Goal: Transaction & Acquisition: Purchase product/service

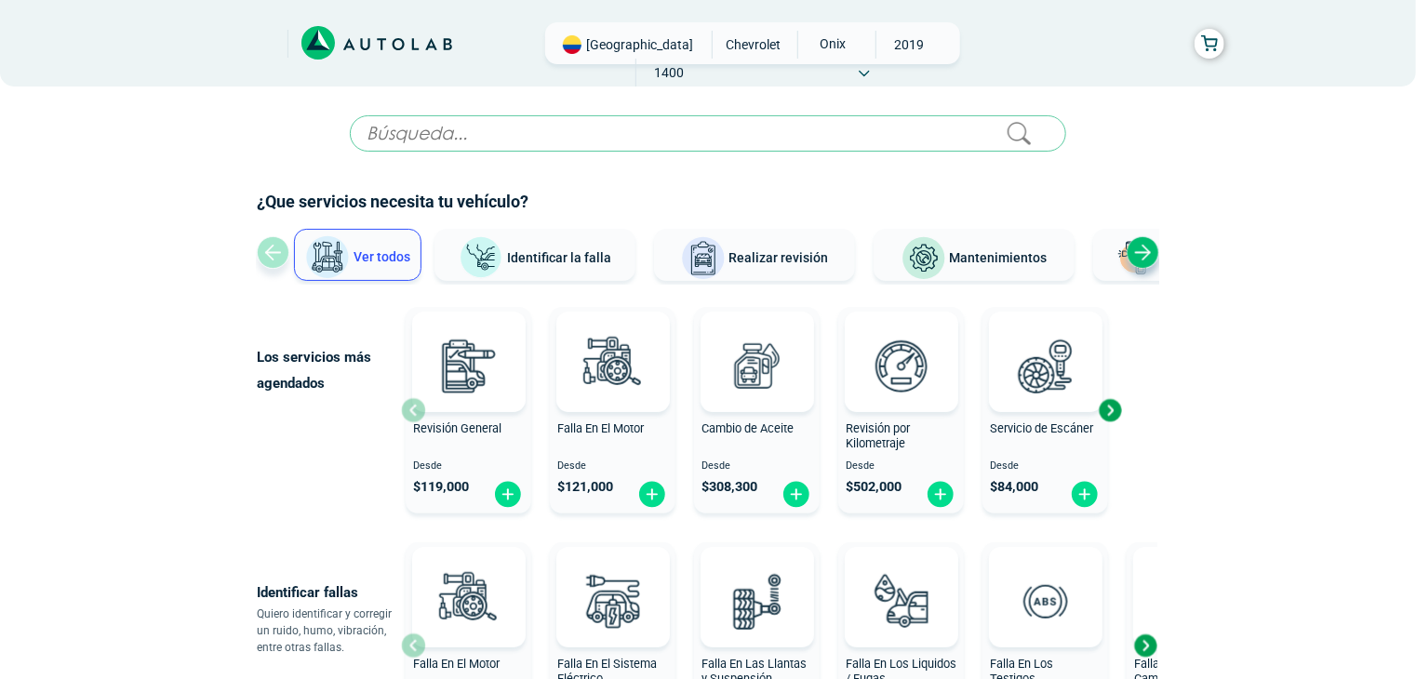
click at [1120, 414] on div "Next slide" at bounding box center [1110, 410] width 28 height 28
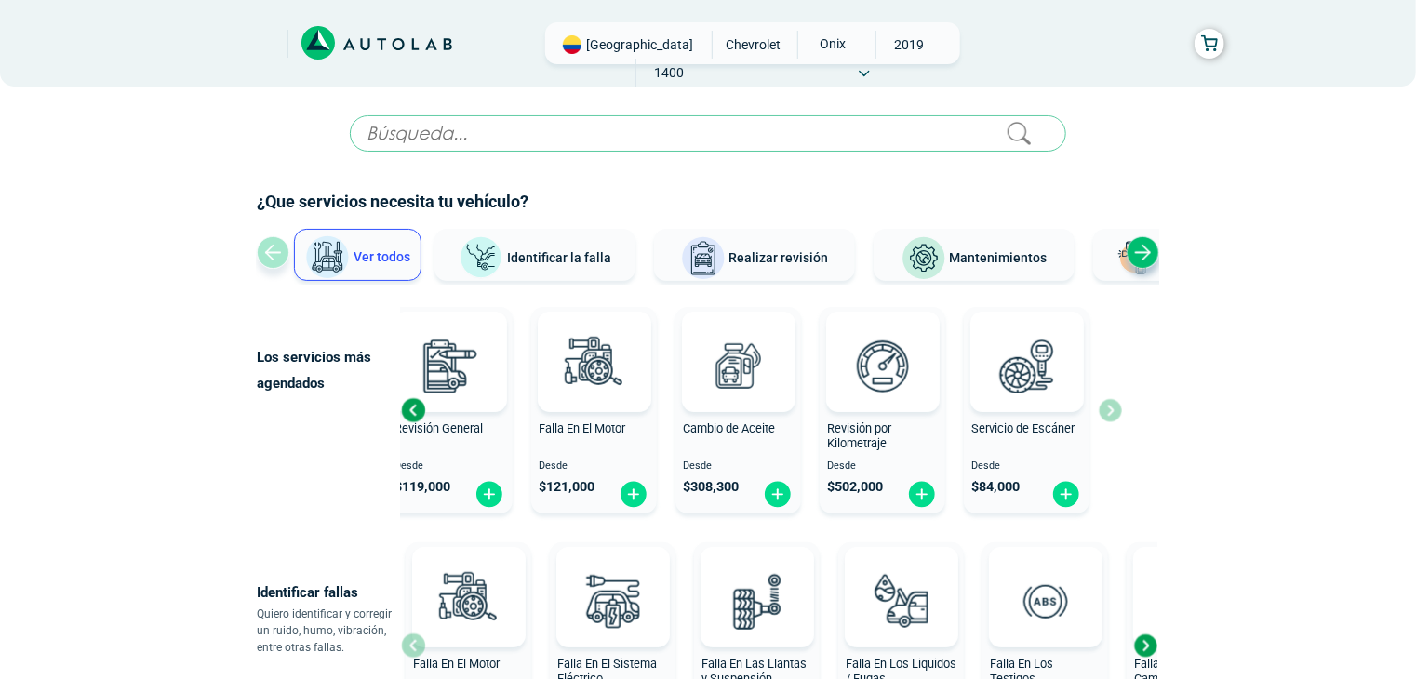
click at [1120, 414] on div "Revisión General Desde $ 119,000 Falla En El Motor Desde $ 121,000 Cambio de Ac…" at bounding box center [761, 410] width 721 height 221
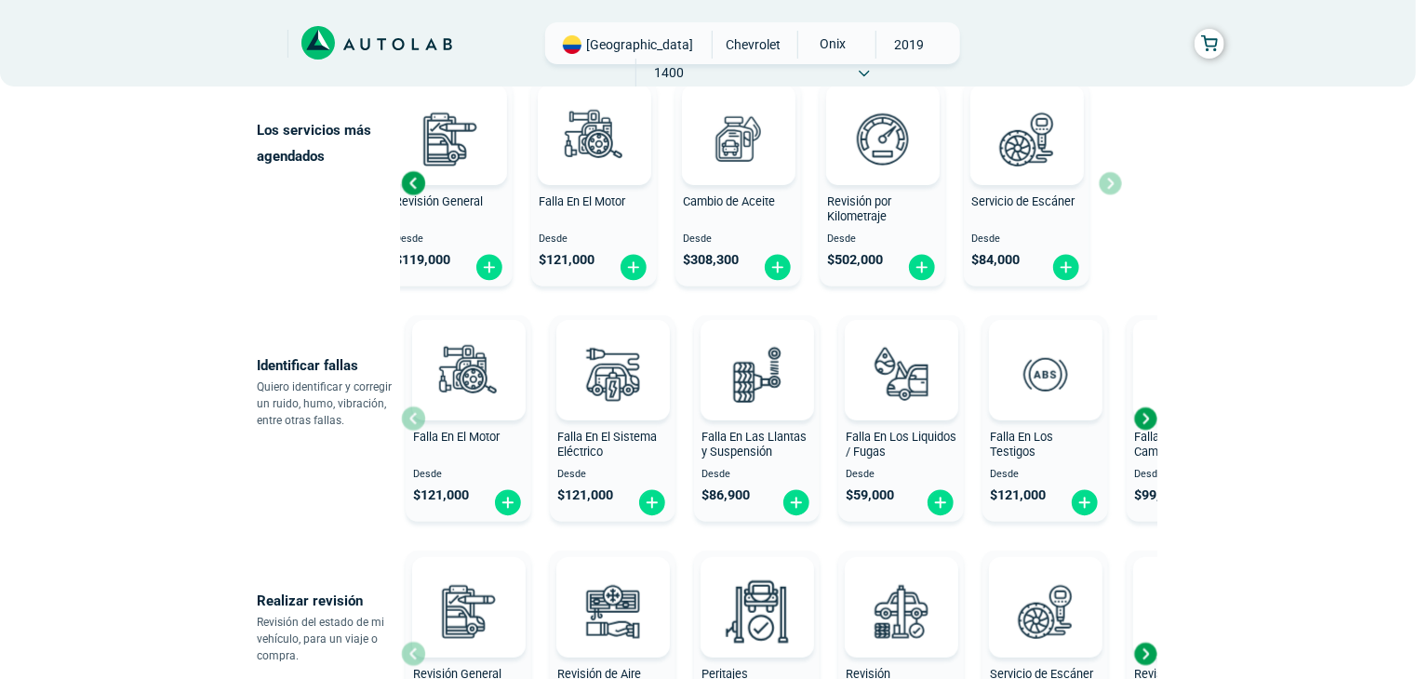
scroll to position [279, 0]
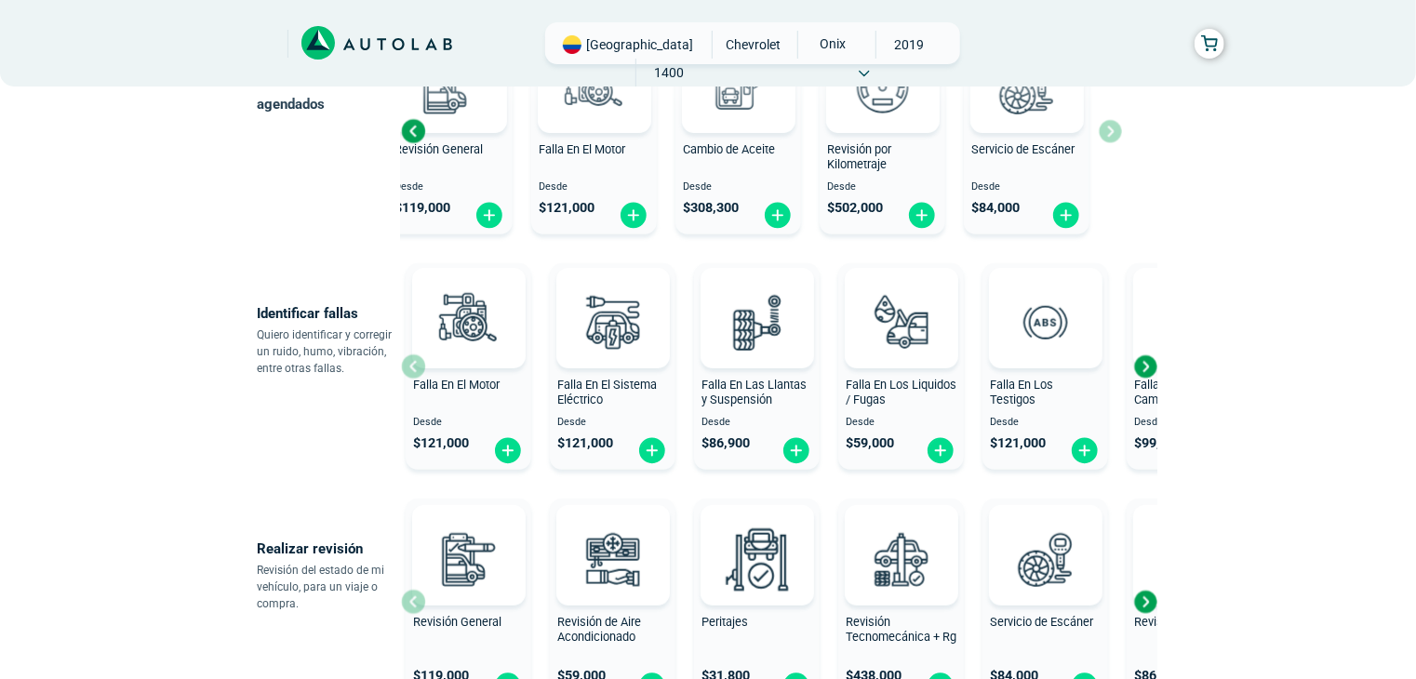
click at [1149, 366] on div "Next slide" at bounding box center [1146, 367] width 28 height 28
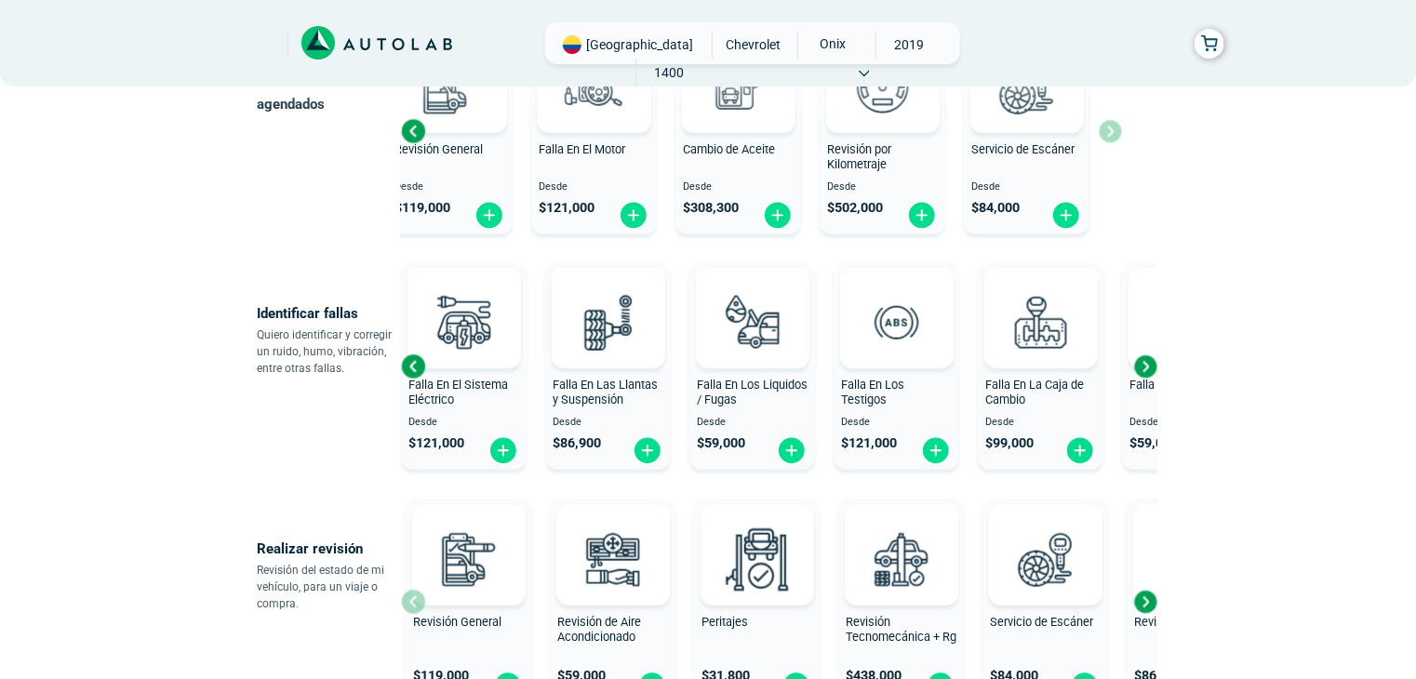
click at [1149, 366] on div "Next slide" at bounding box center [1146, 367] width 28 height 28
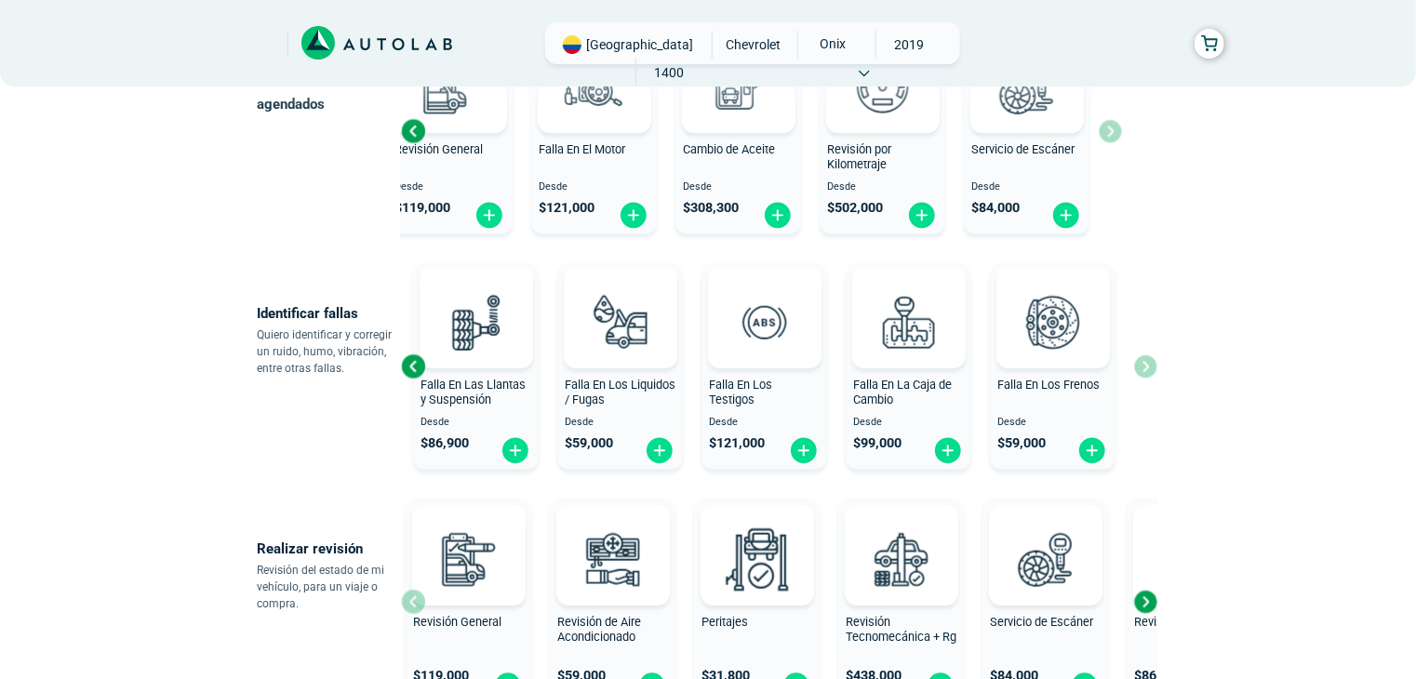
click at [1149, 366] on div "Falla En El Motor Desde $ 121,000 Falla En El Sistema Eléctrico Desde $ 121,000…" at bounding box center [779, 366] width 757 height 221
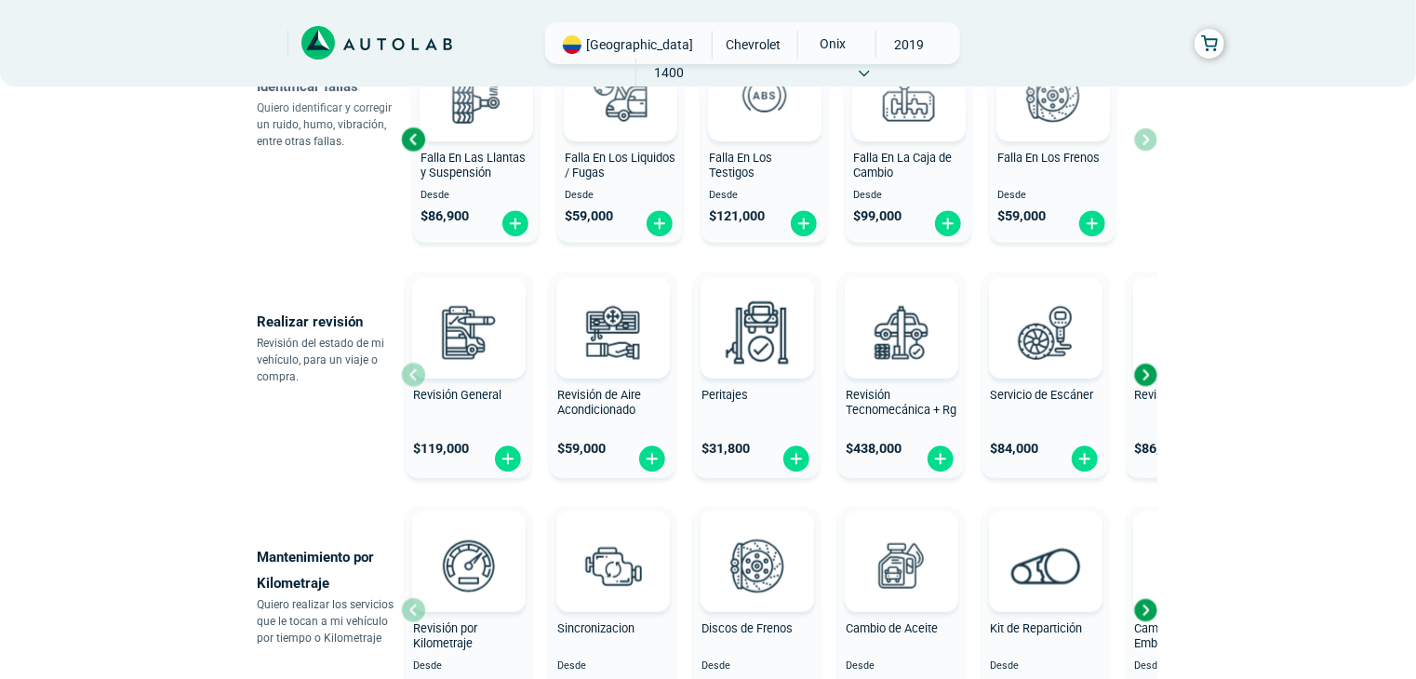
scroll to position [562, 0]
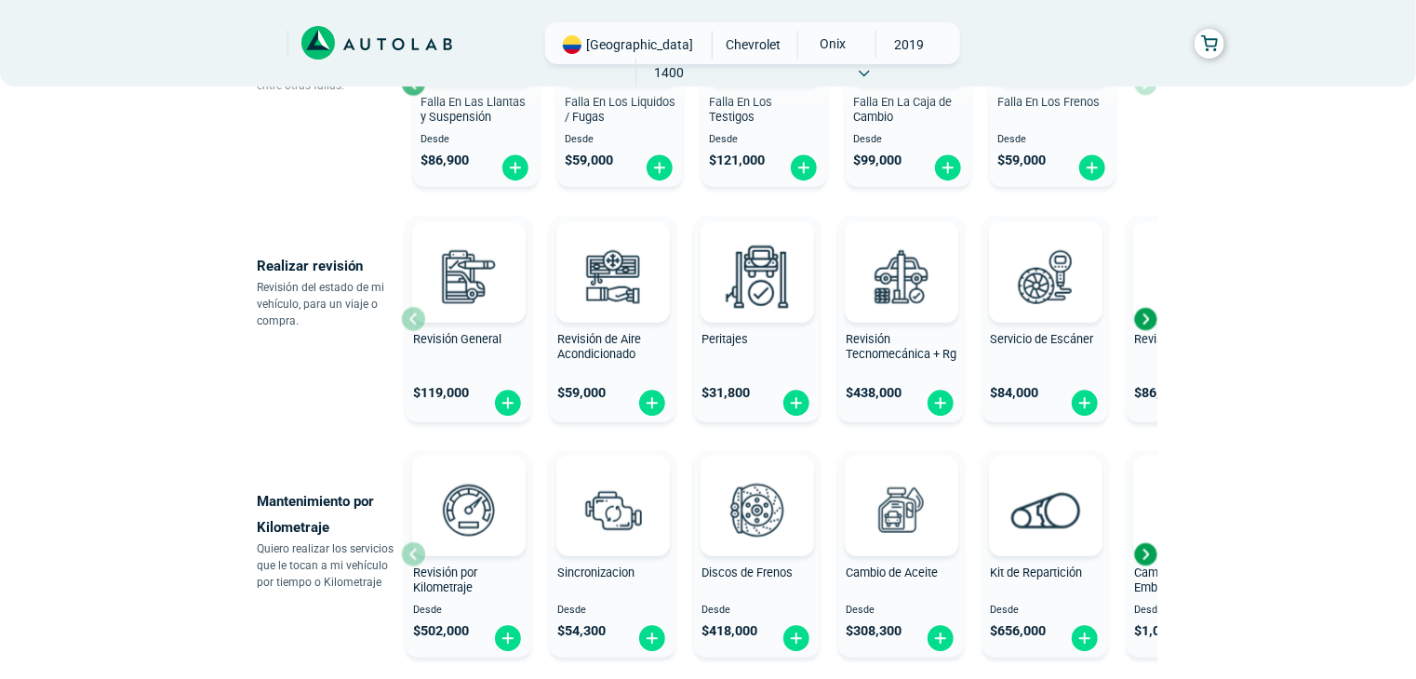
click at [1147, 326] on div "Next slide" at bounding box center [1146, 319] width 28 height 28
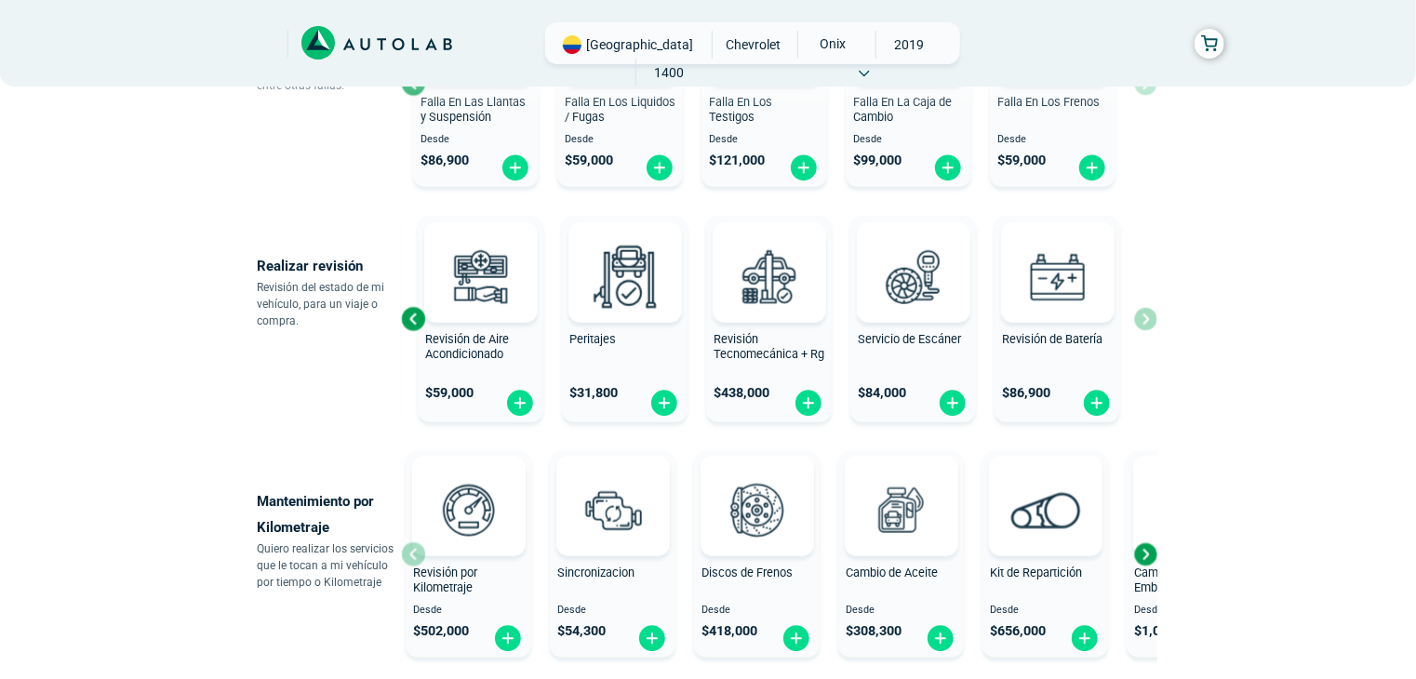
click at [1147, 326] on div "Revisión General $ 119,000 Revisión de Aire Acondicionado $ 59,000 Peritajes $ …" at bounding box center [779, 318] width 757 height 221
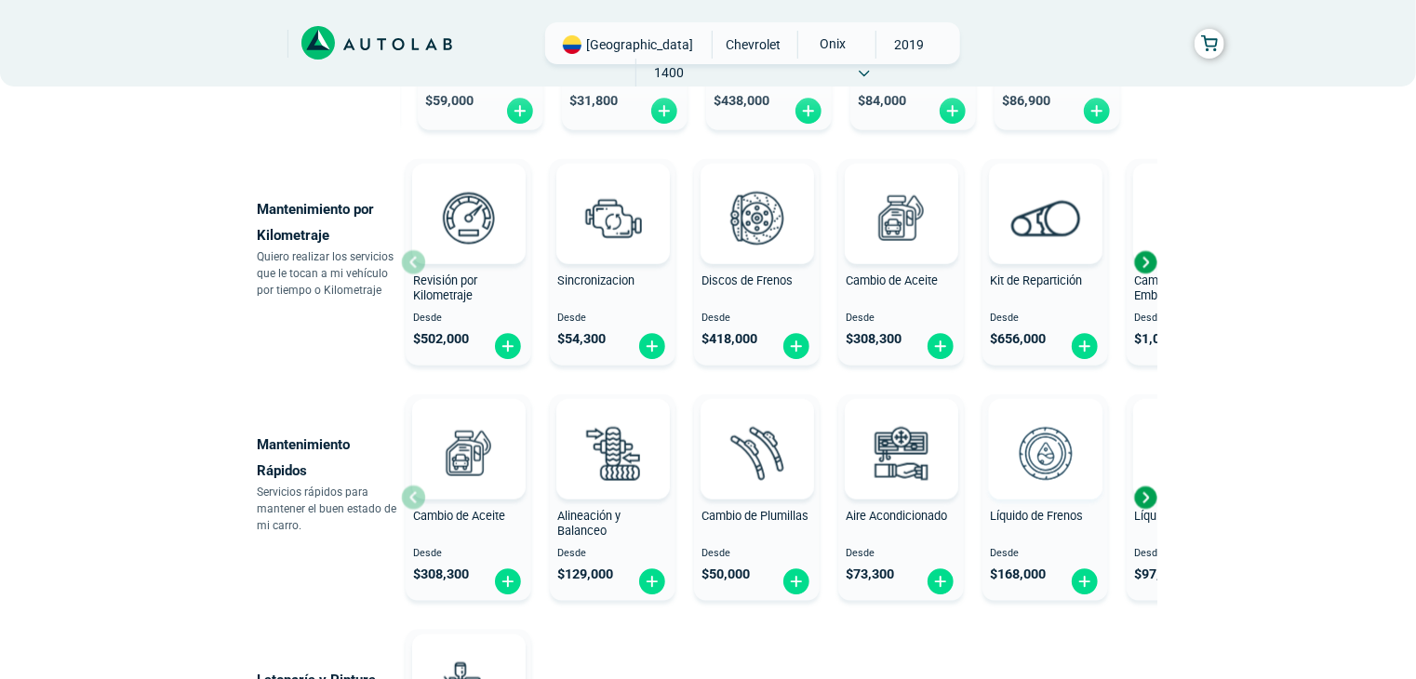
scroll to position [852, 0]
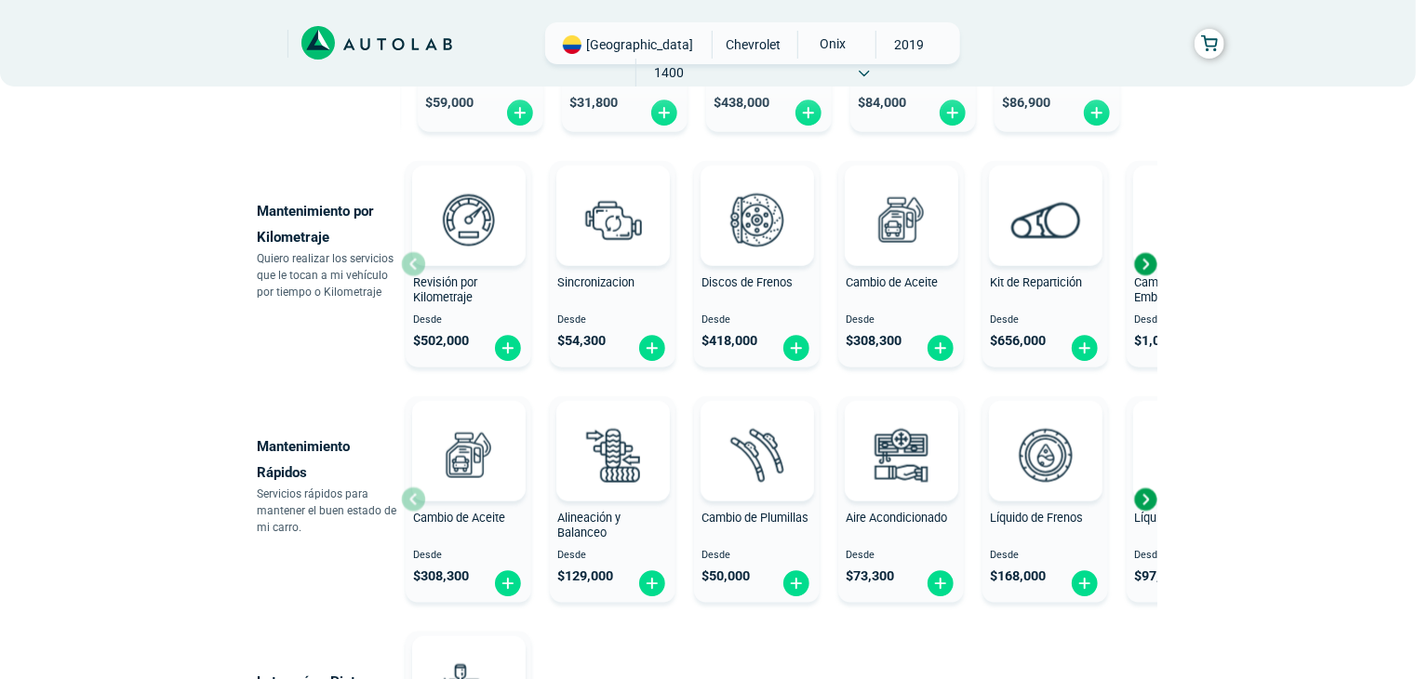
click at [1147, 262] on div "Next slide" at bounding box center [1146, 264] width 28 height 28
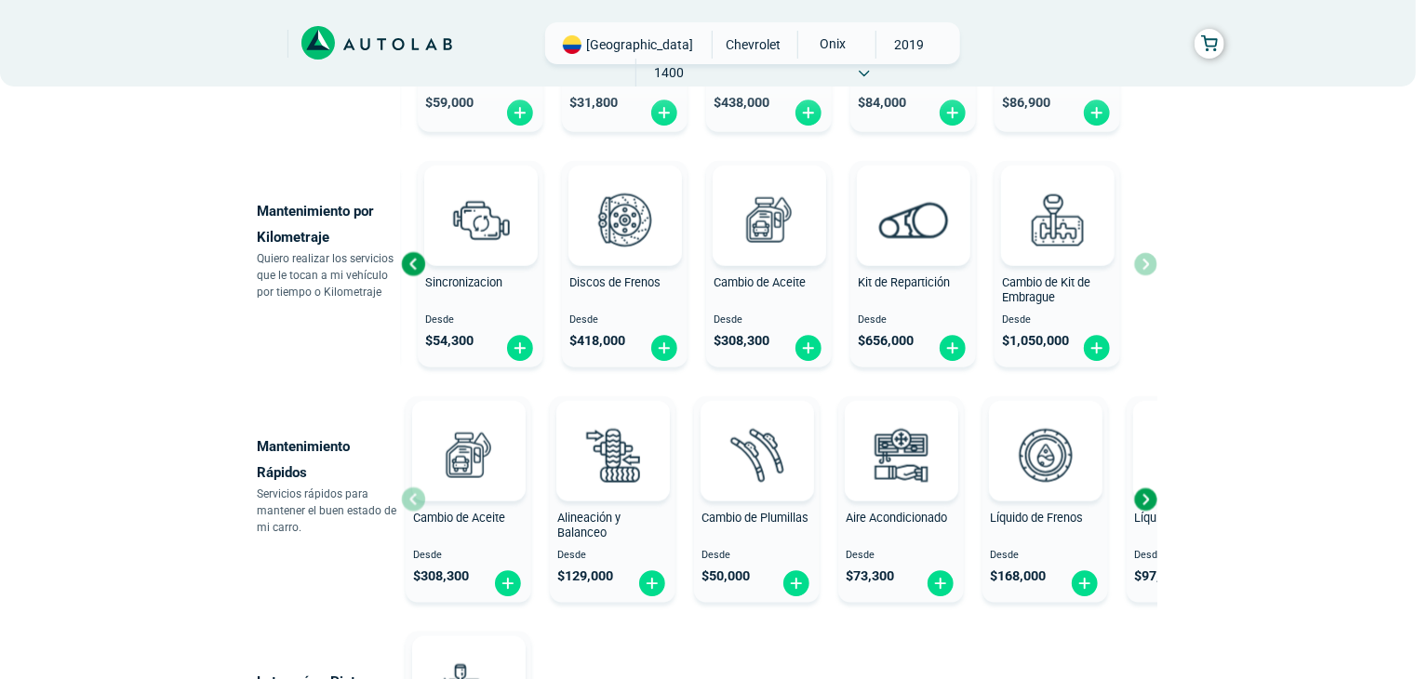
click at [1147, 262] on div "Revisión por Kilometraje Desde $ 502,000 Sincronizacion Desde $ 54,300 Discos d…" at bounding box center [779, 264] width 757 height 221
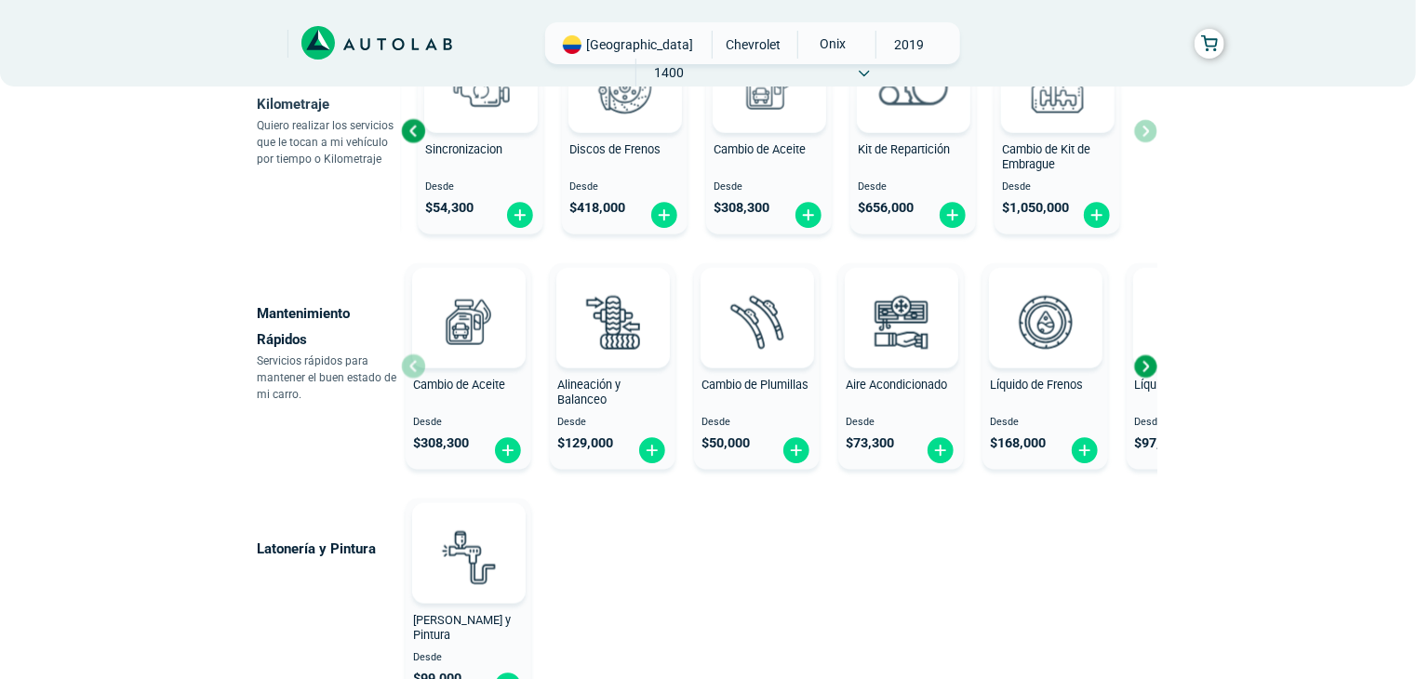
click at [1149, 366] on div "Next slide" at bounding box center [1146, 367] width 28 height 28
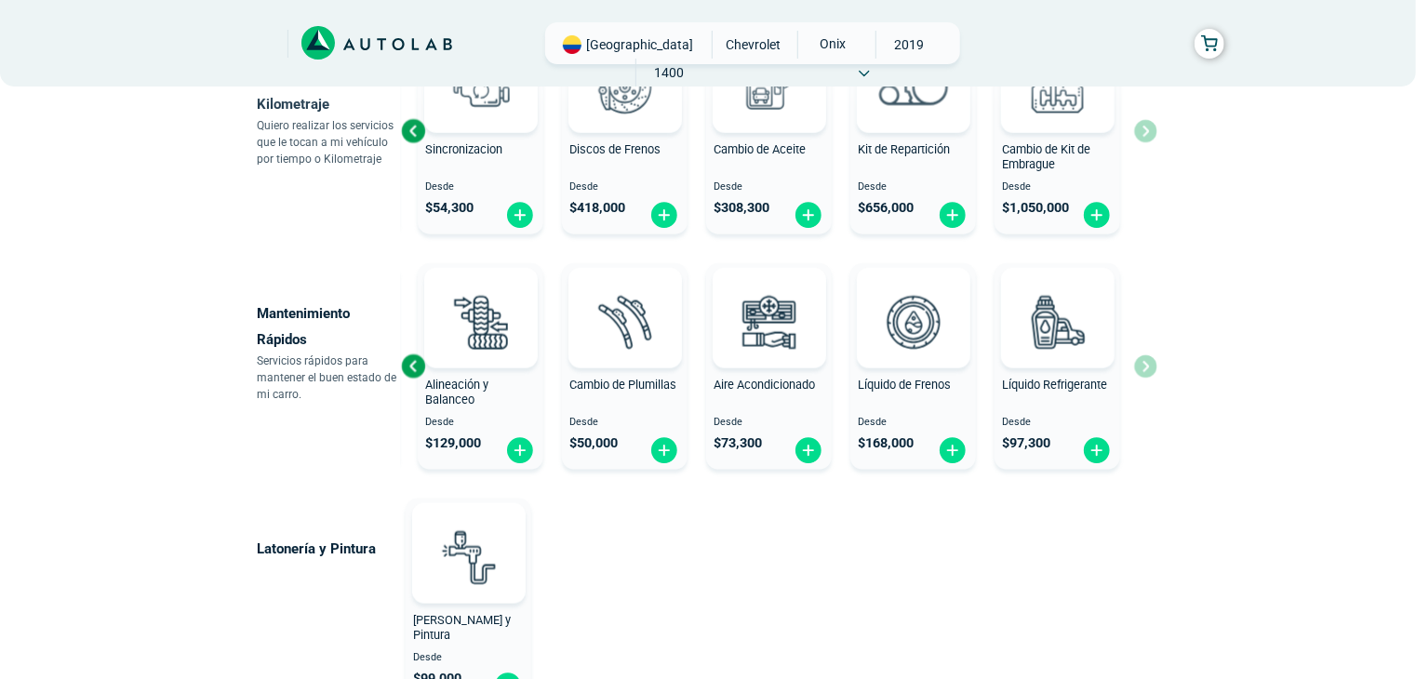
click at [1149, 366] on div "Cambio de Aceite Desde $ 308,300 Alineación y Balanceo Desde $ 129,000 Cambio d…" at bounding box center [779, 366] width 757 height 221
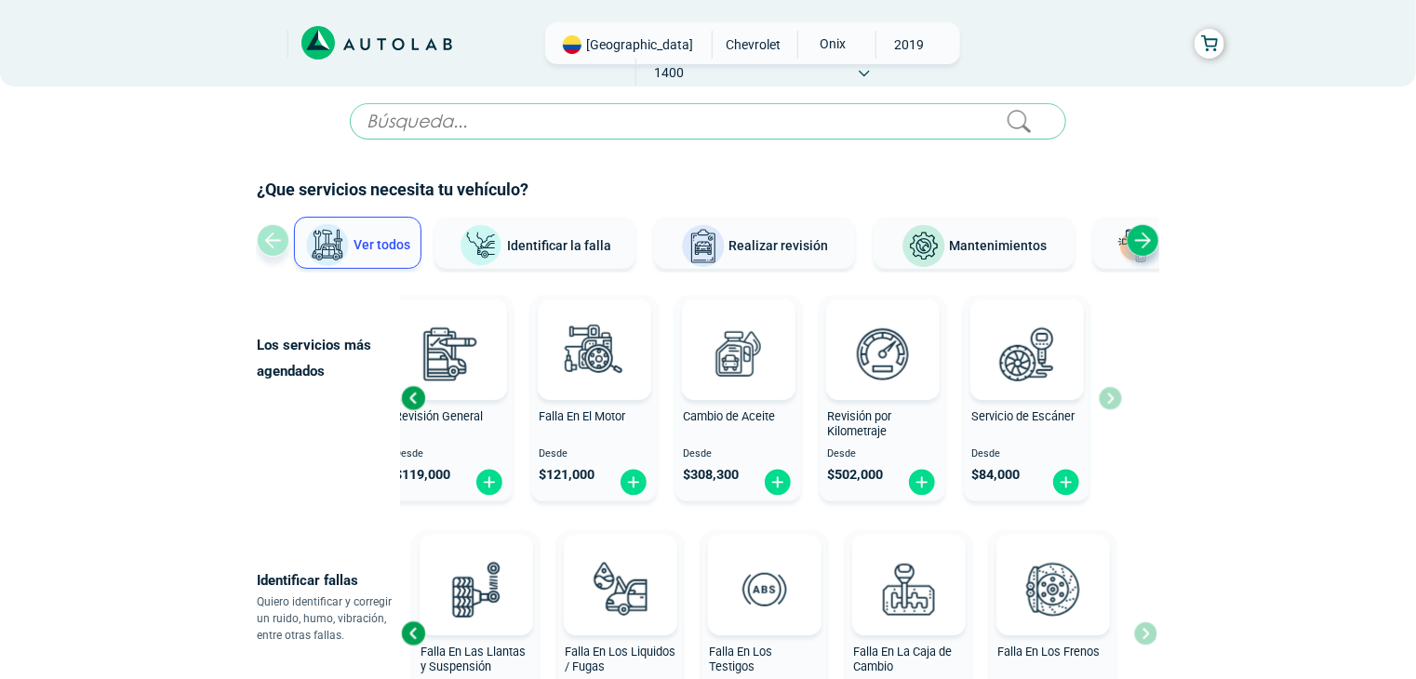
scroll to position [0, 0]
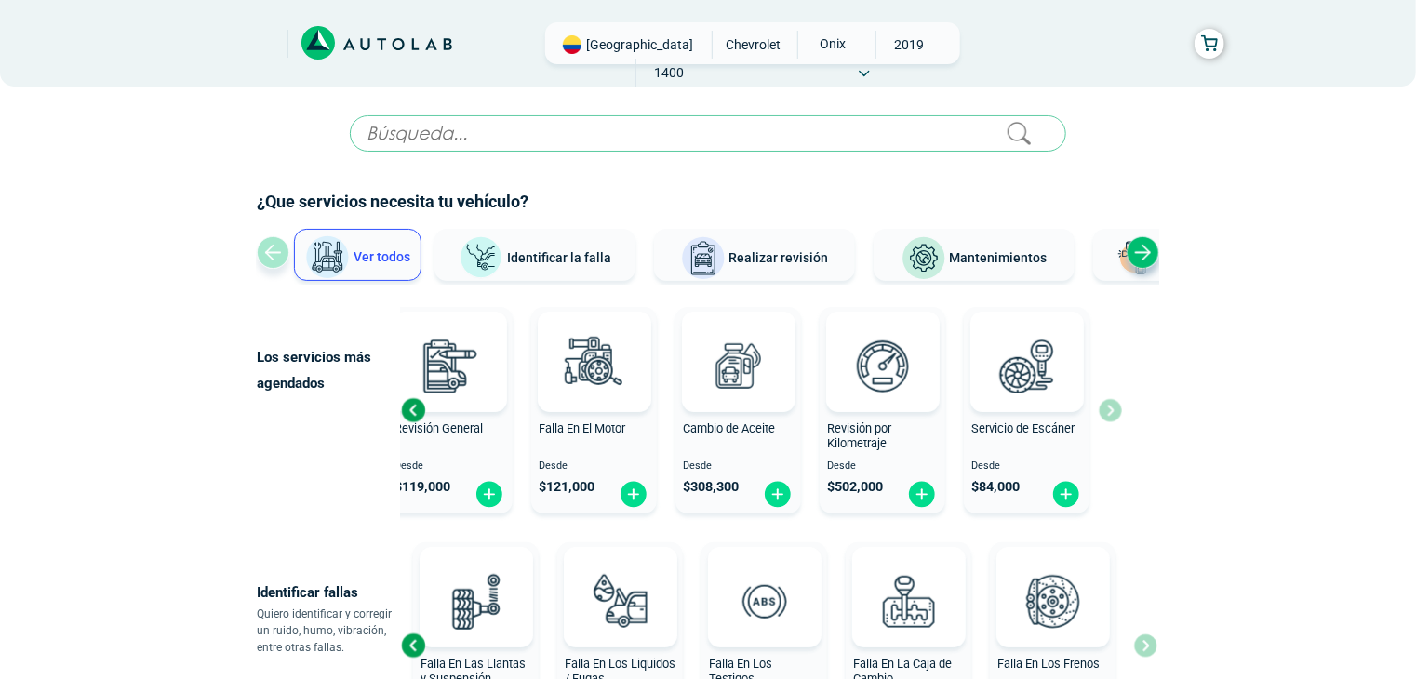
click at [618, 121] on input "text" at bounding box center [708, 133] width 717 height 36
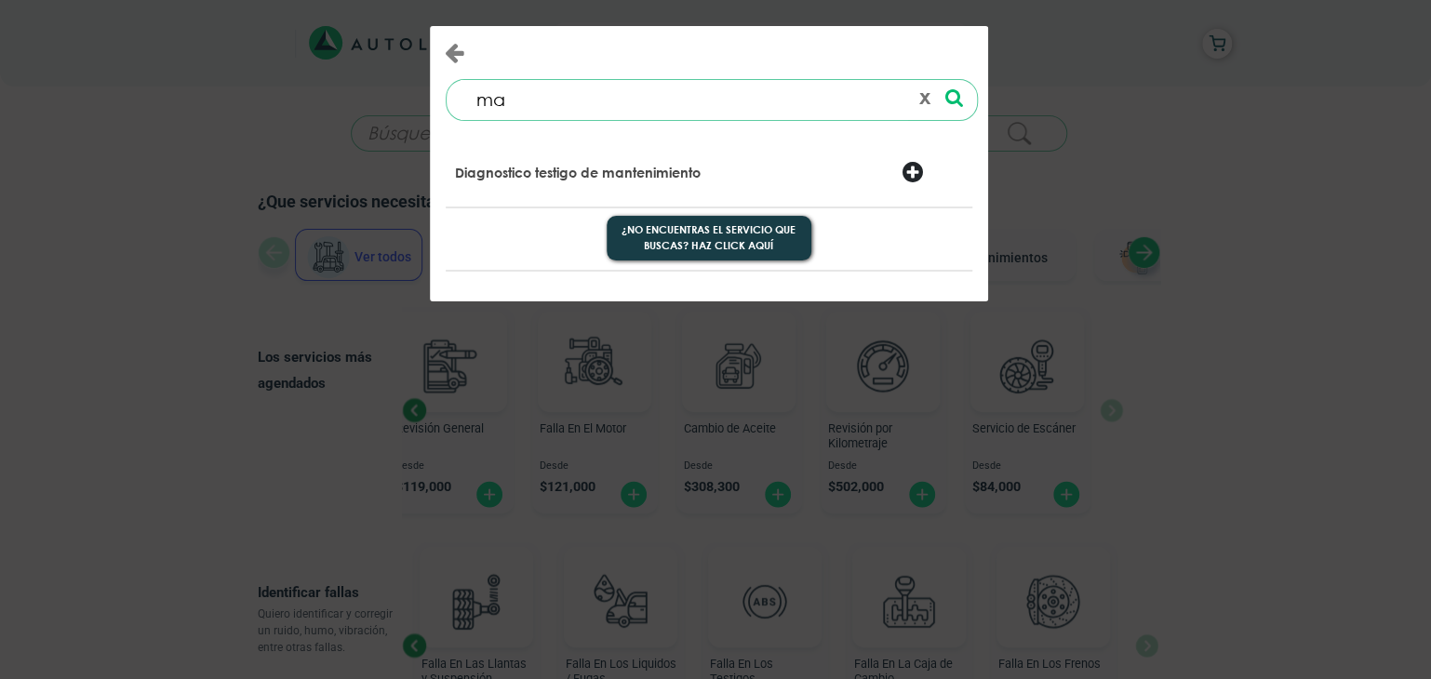
type input "m"
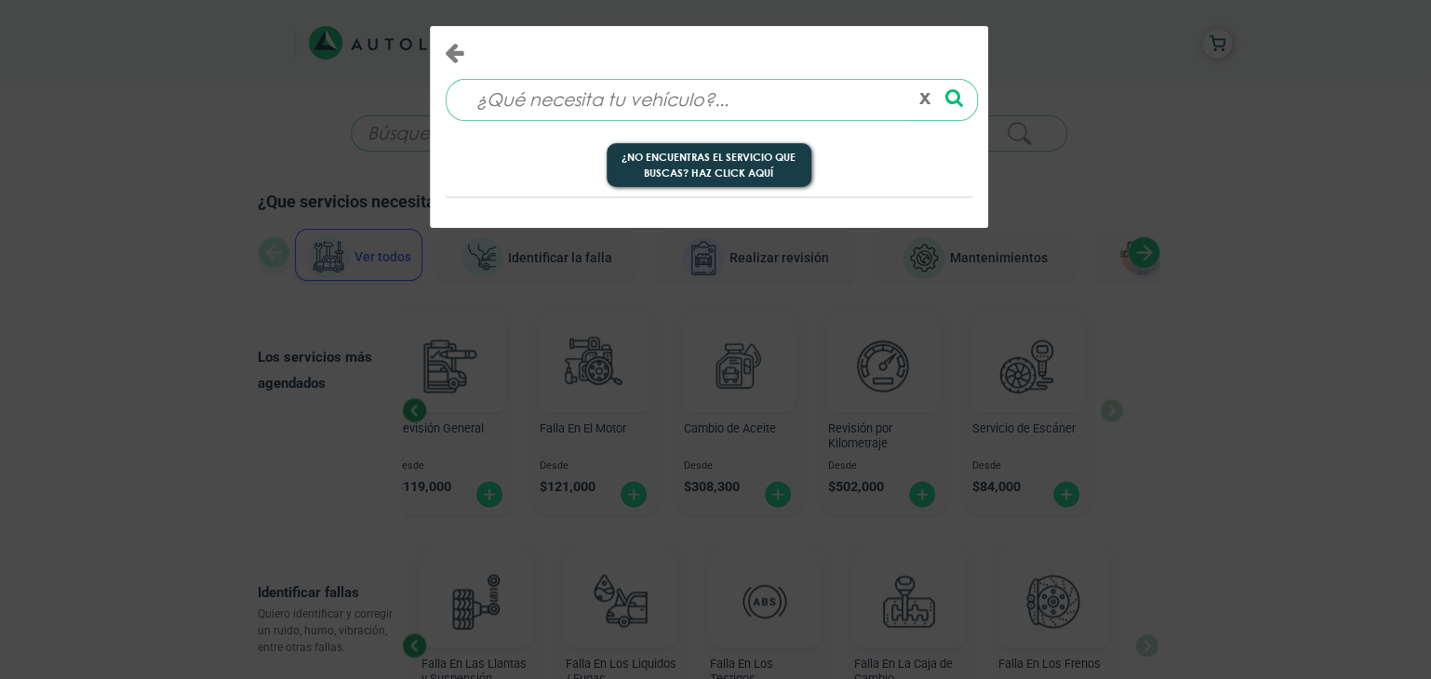
click at [735, 105] on input at bounding box center [685, 100] width 448 height 40
click at [751, 167] on button "¿No encuentras el servicio que buscas? Haz click aquí" at bounding box center [709, 165] width 205 height 45
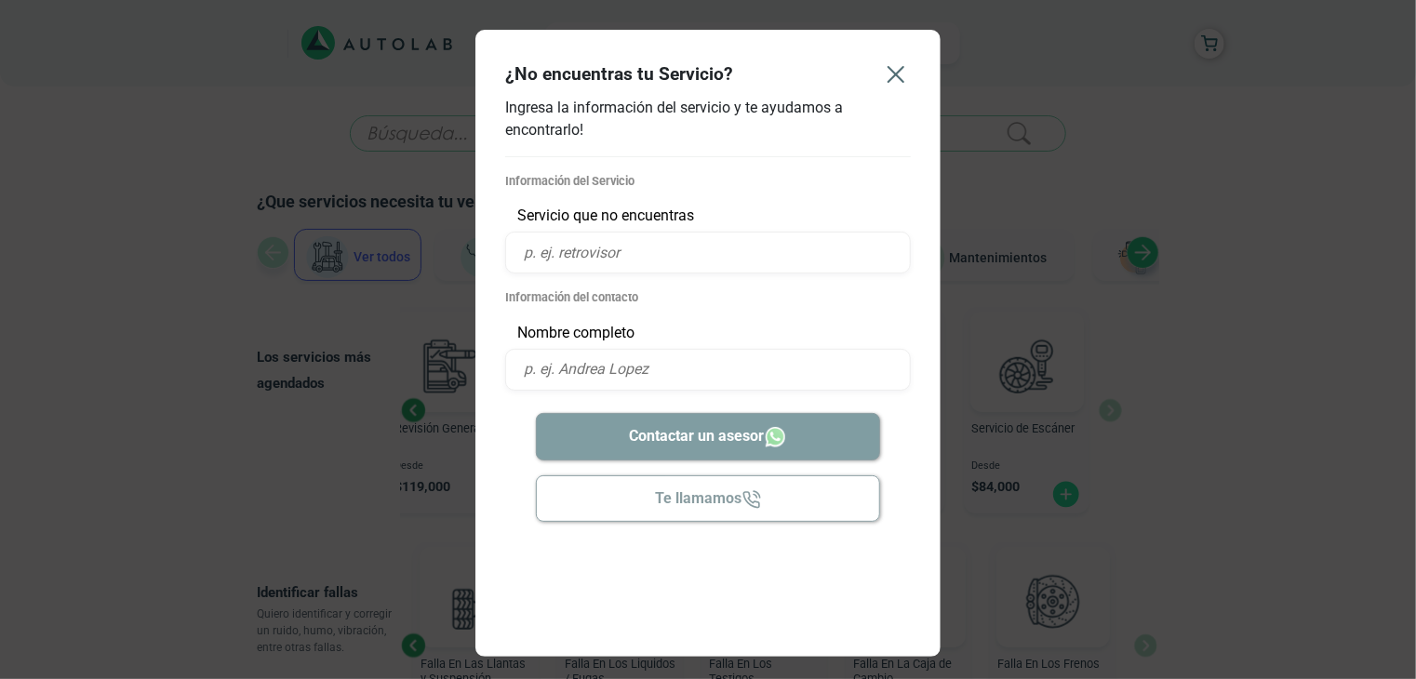
click at [902, 70] on icon "Close" at bounding box center [896, 75] width 30 height 30
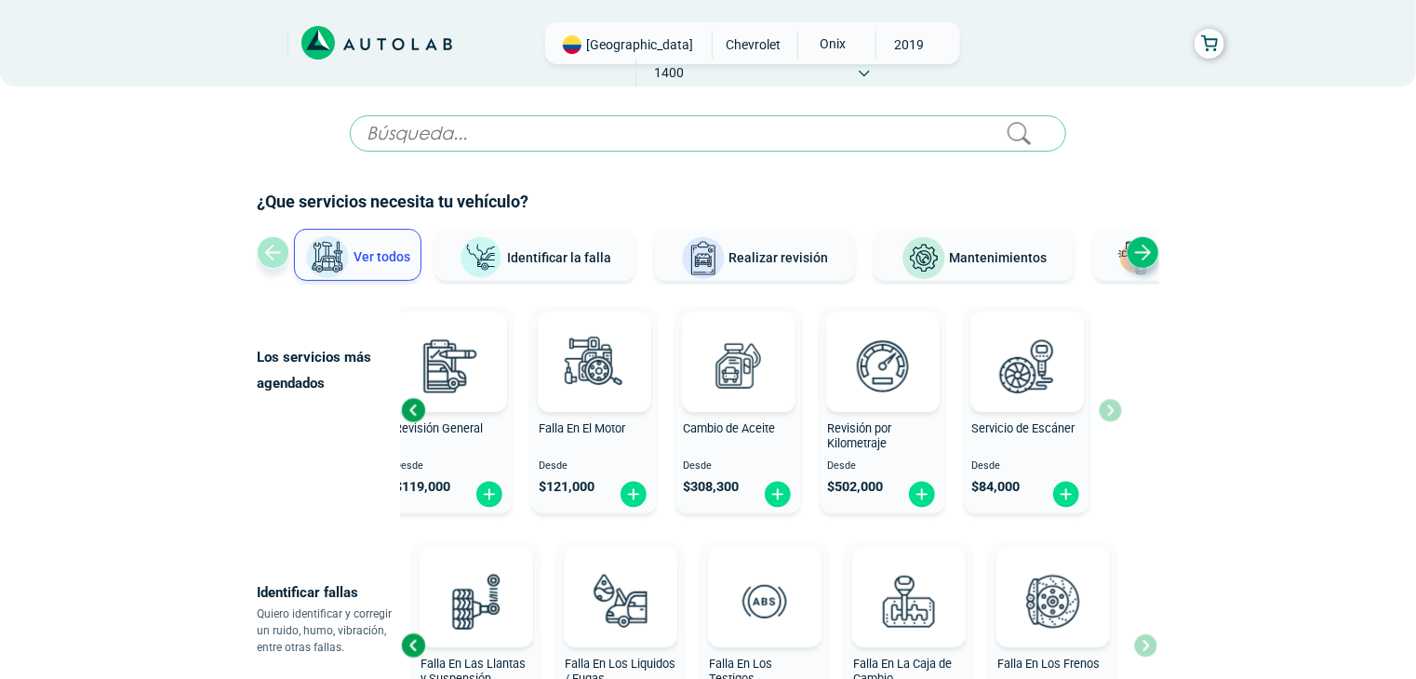
click at [746, 127] on input "text" at bounding box center [708, 133] width 717 height 36
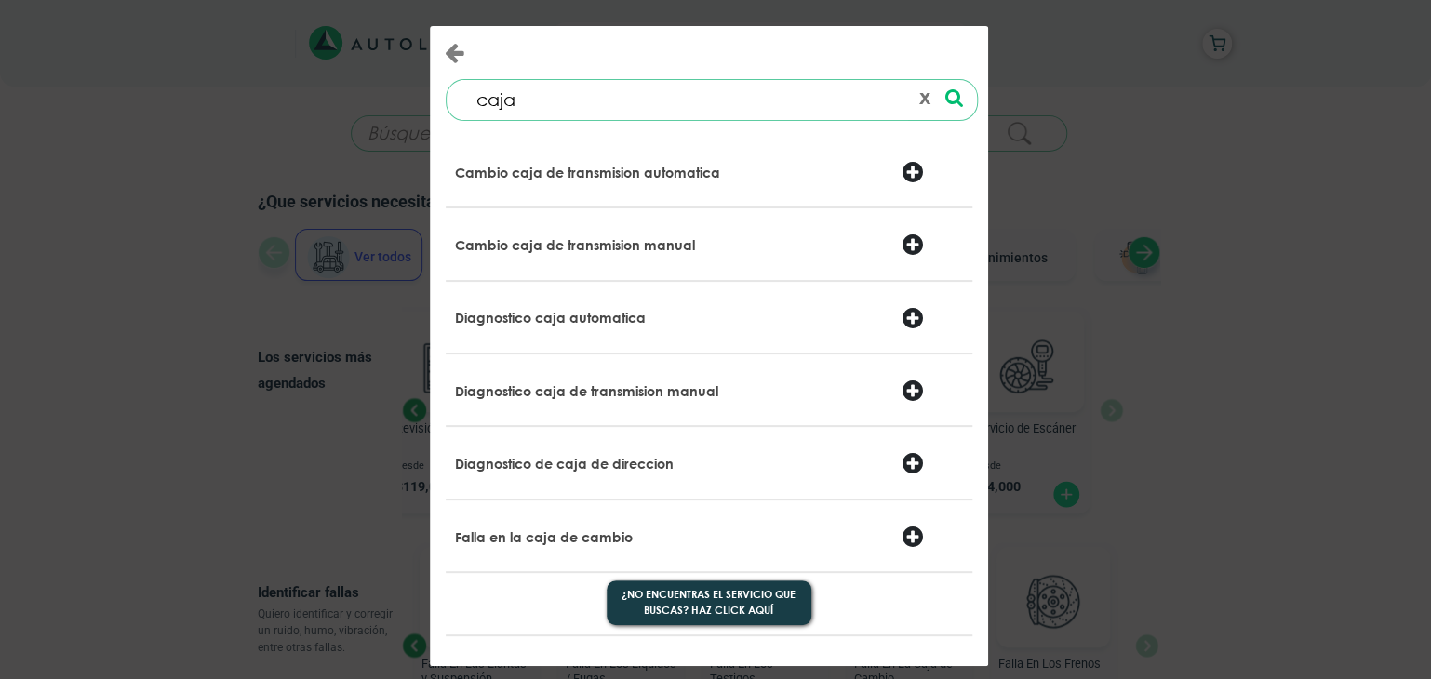
type input "caja"
click at [907, 172] on div at bounding box center [932, 174] width 89 height 26
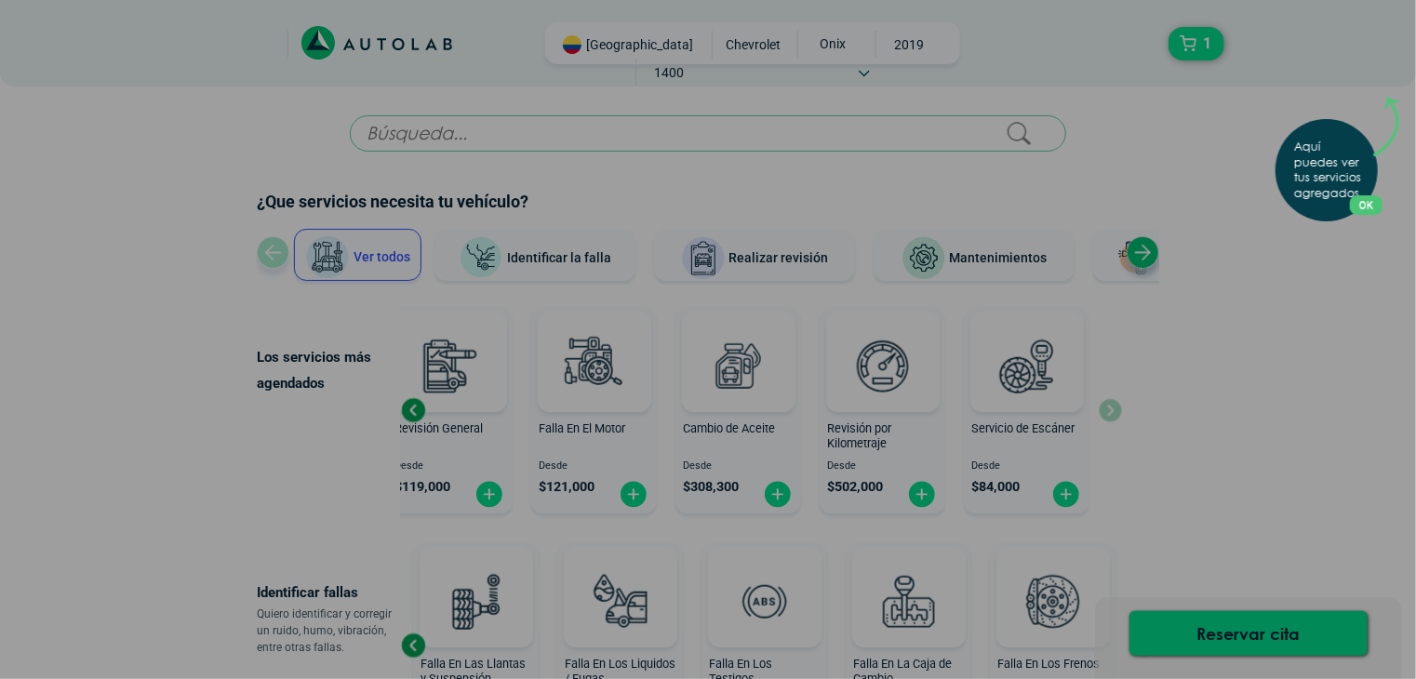
click at [1187, 42] on div "Aquí puedes ver tus servicios agregados. OK .aex,.bex{fill:none!important;strok…" at bounding box center [708, 339] width 1416 height 679
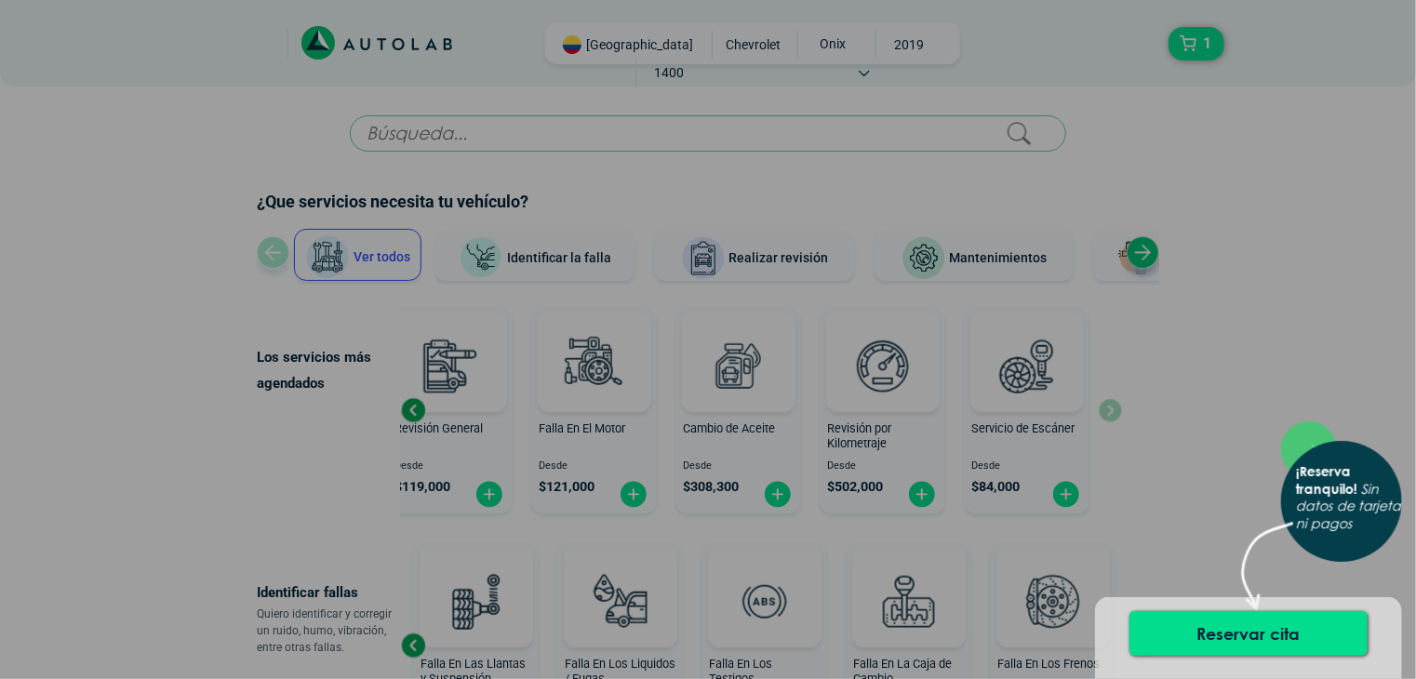
click at [1202, 46] on div "× ¡Reserva tranquilo! Sin datos de tarjeta ni pagos" at bounding box center [708, 339] width 1416 height 679
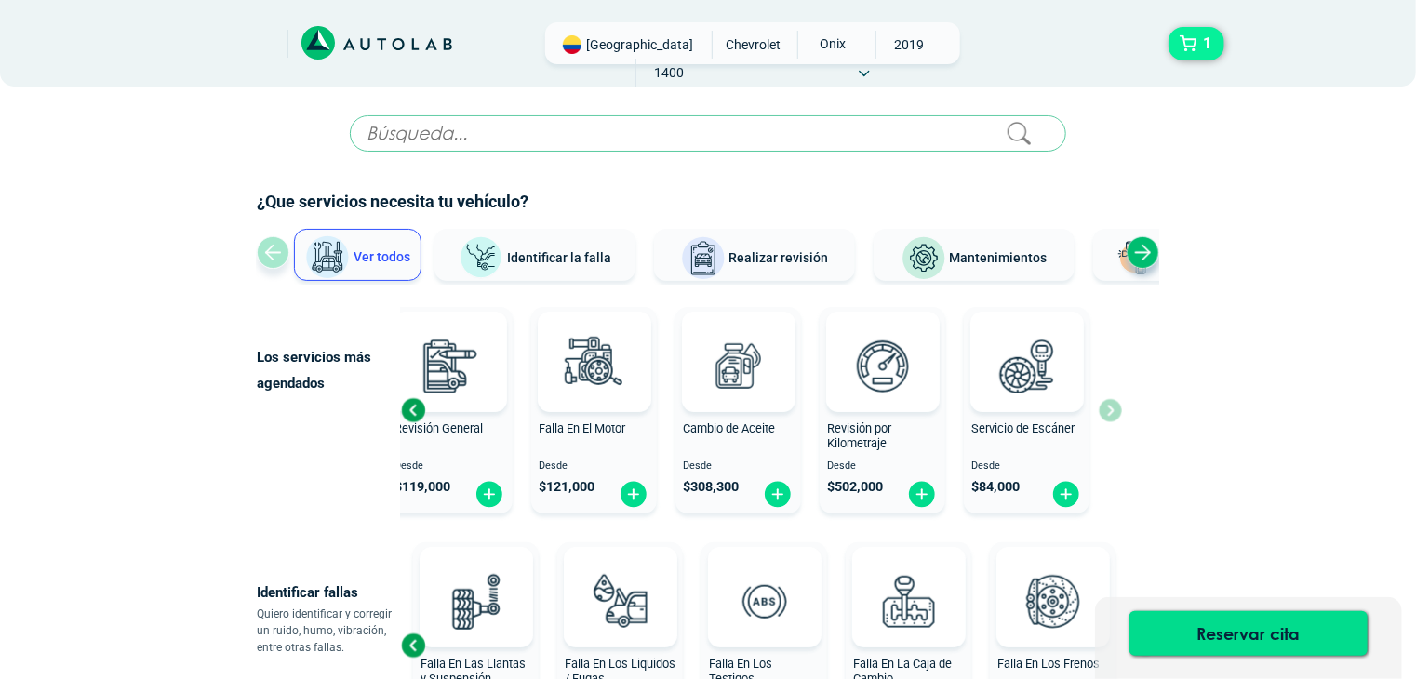
click at [1191, 48] on button "1" at bounding box center [1197, 44] width 56 height 34
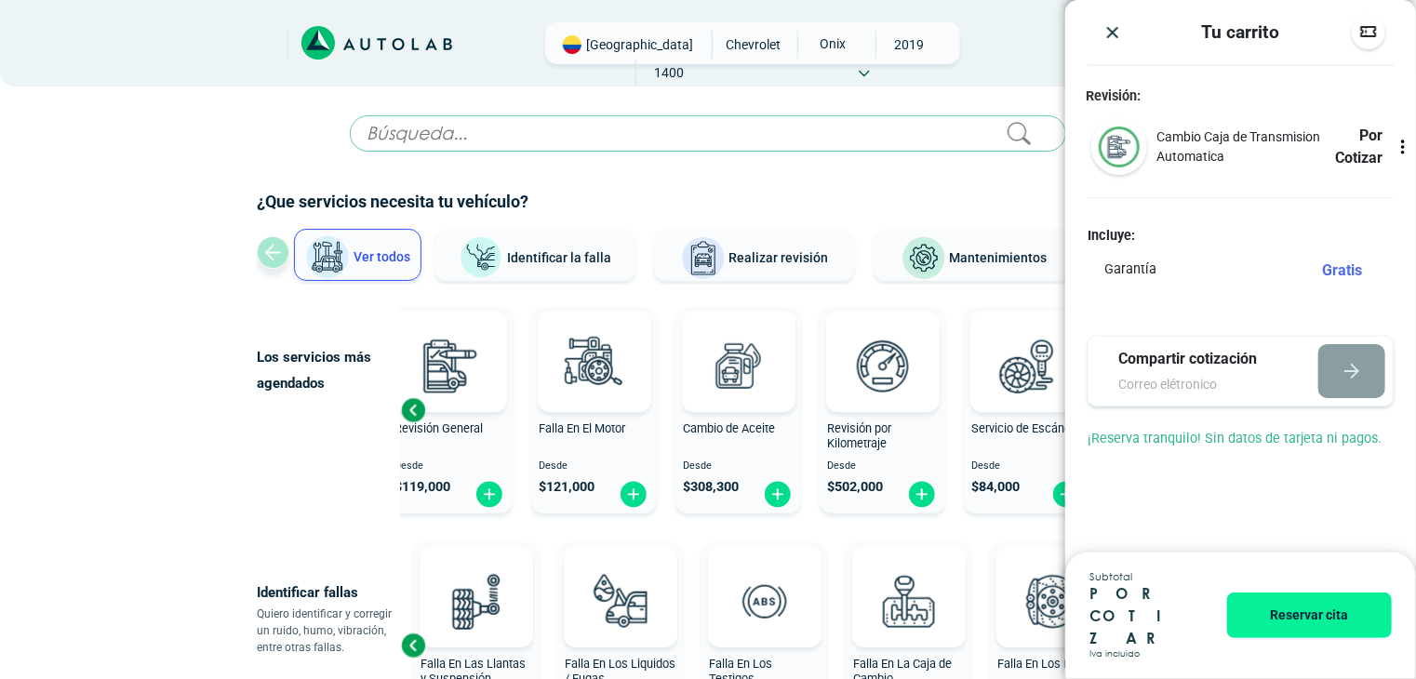
click at [1191, 140] on p "Cambio Caja de Transmision Automatica" at bounding box center [1243, 146] width 172 height 39
click at [1397, 146] on icon at bounding box center [1403, 147] width 19 height 19
click at [1289, 143] on p "Cambio Caja de Transmision Automatica" at bounding box center [1243, 146] width 172 height 39
click at [1405, 141] on icon at bounding box center [1403, 148] width 11 height 16
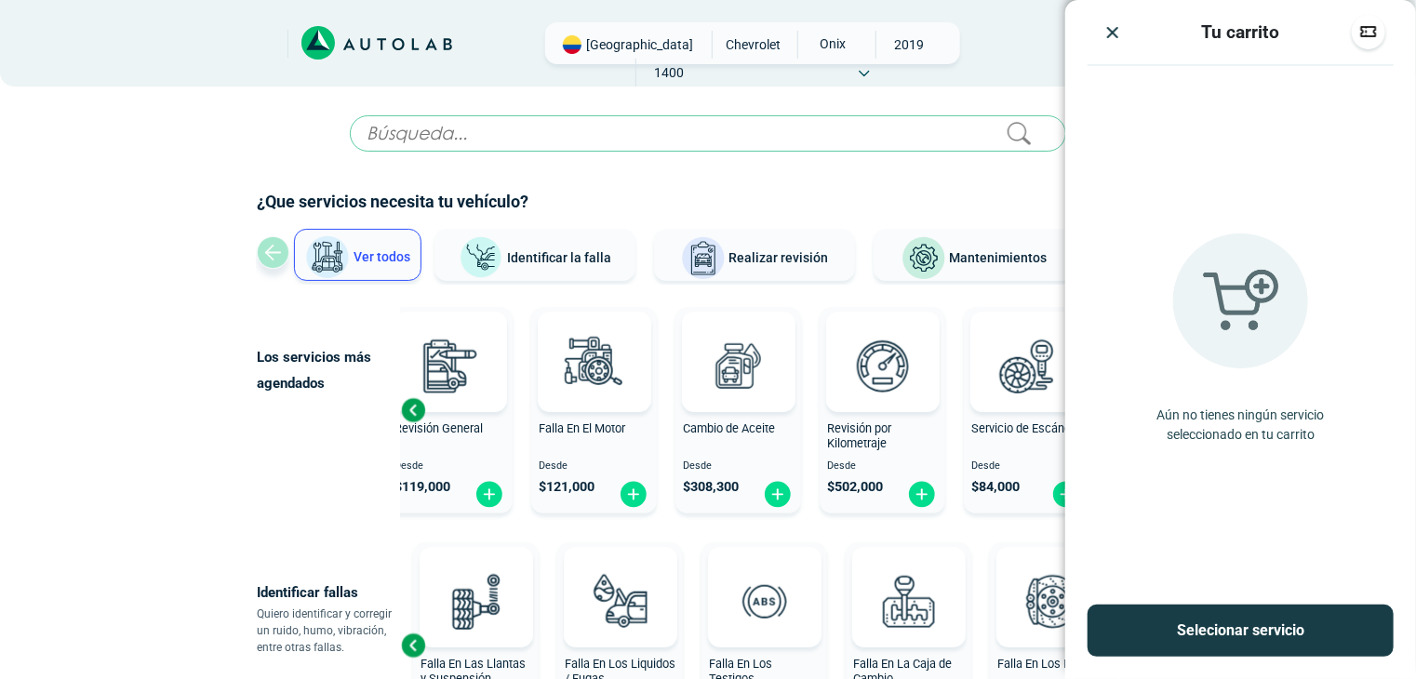
click at [1405, 141] on div "Aún no tienes ningún servicio seleccionado en tu carrito" at bounding box center [1241, 346] width 351 height 516
click at [1107, 35] on img "Close" at bounding box center [1113, 32] width 19 height 19
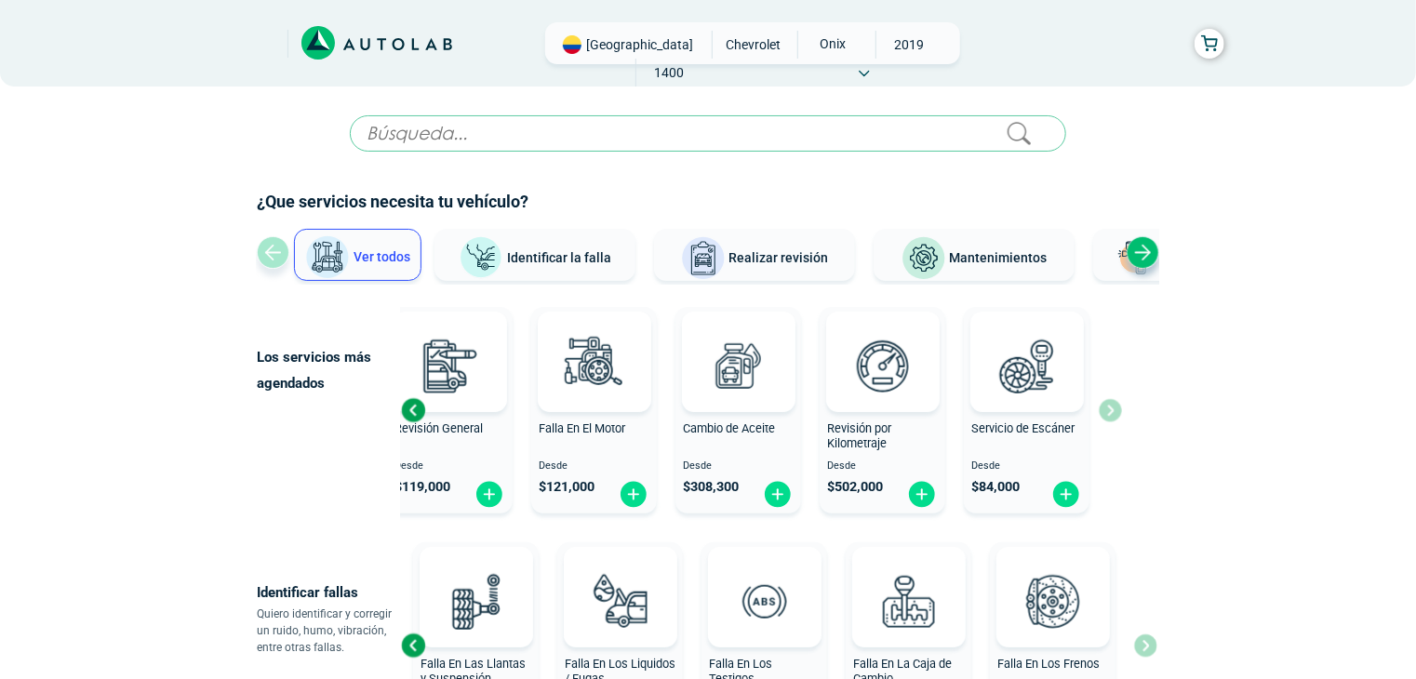
click at [998, 235] on button "Mantenimientos" at bounding box center [974, 255] width 201 height 52
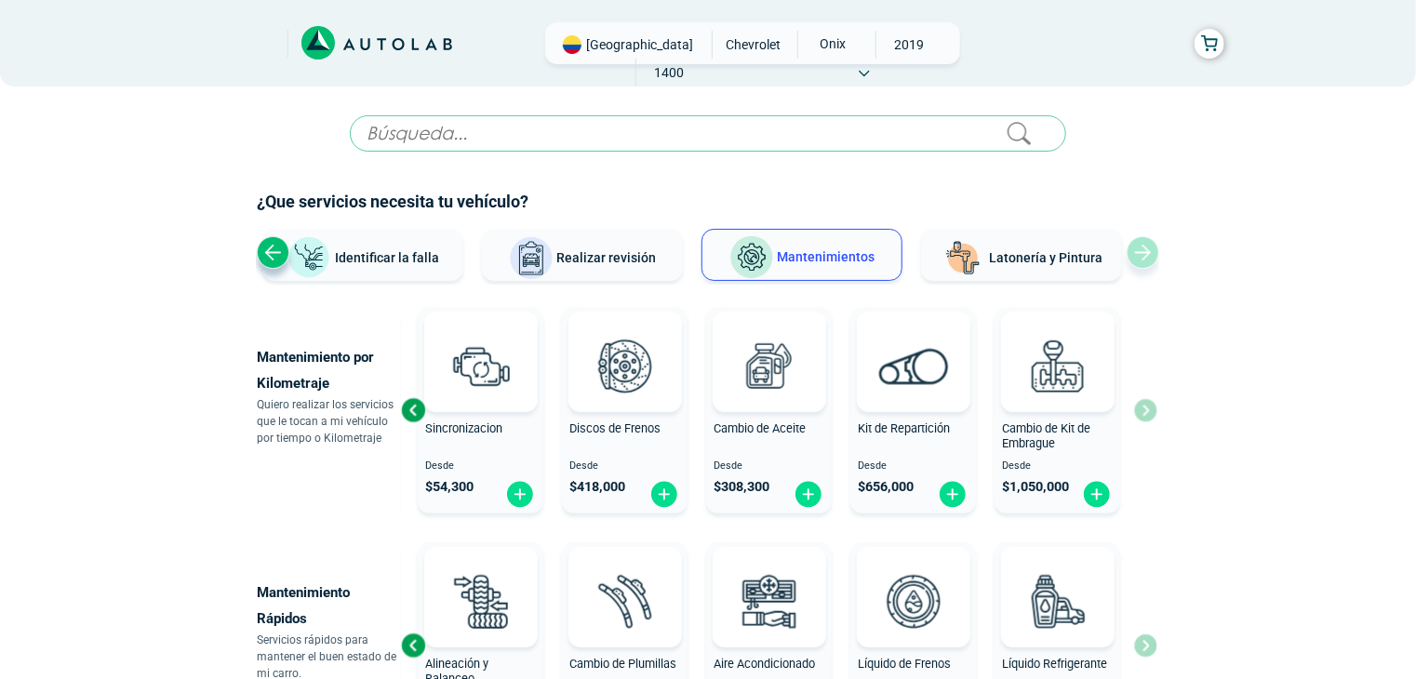
click at [1147, 256] on div "Ver todos Identificar la falla Realizar revisión Mantenimientos Latonería y Pin…" at bounding box center [708, 257] width 903 height 56
